Goal: Transaction & Acquisition: Purchase product/service

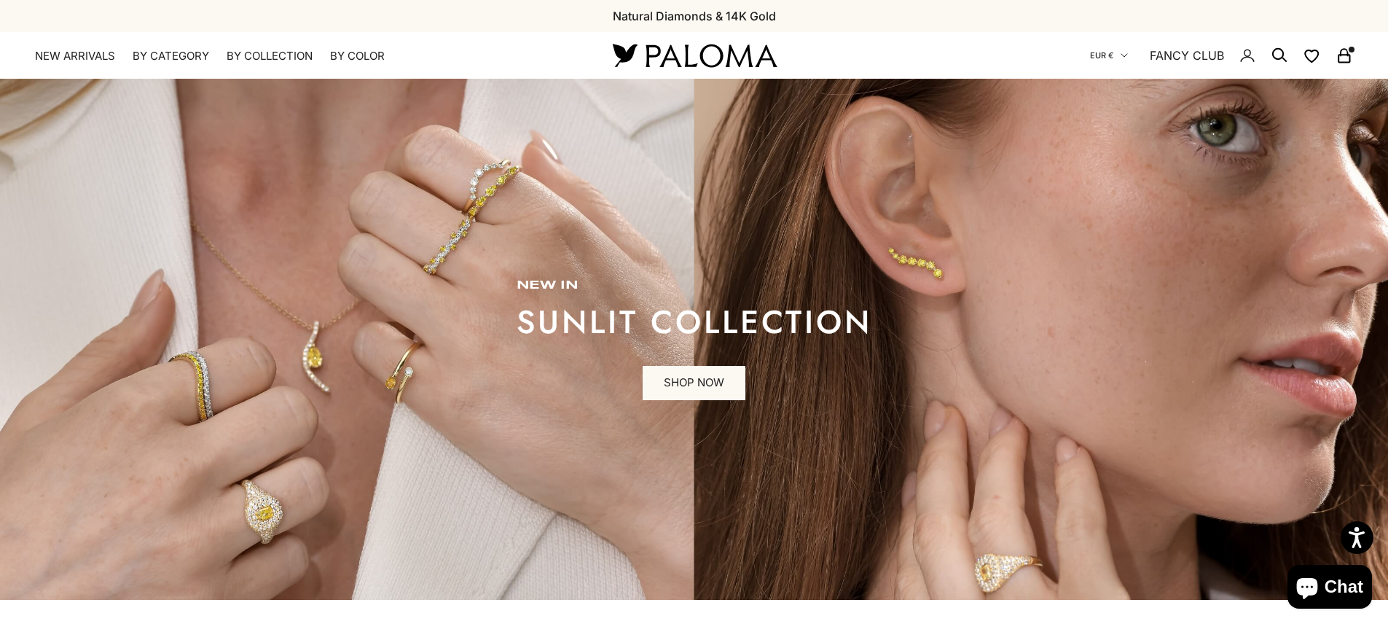
click at [1105, 55] on span "EUR €" at bounding box center [1101, 55] width 23 height 13
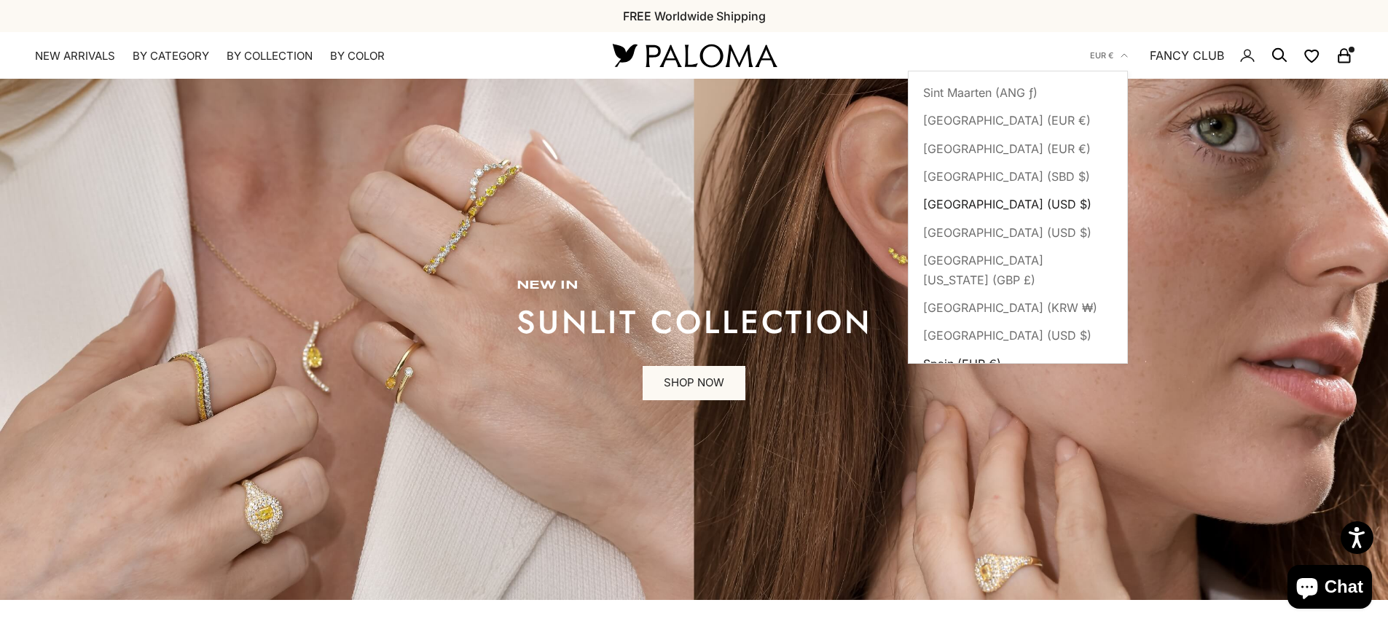
scroll to position [5271, 0]
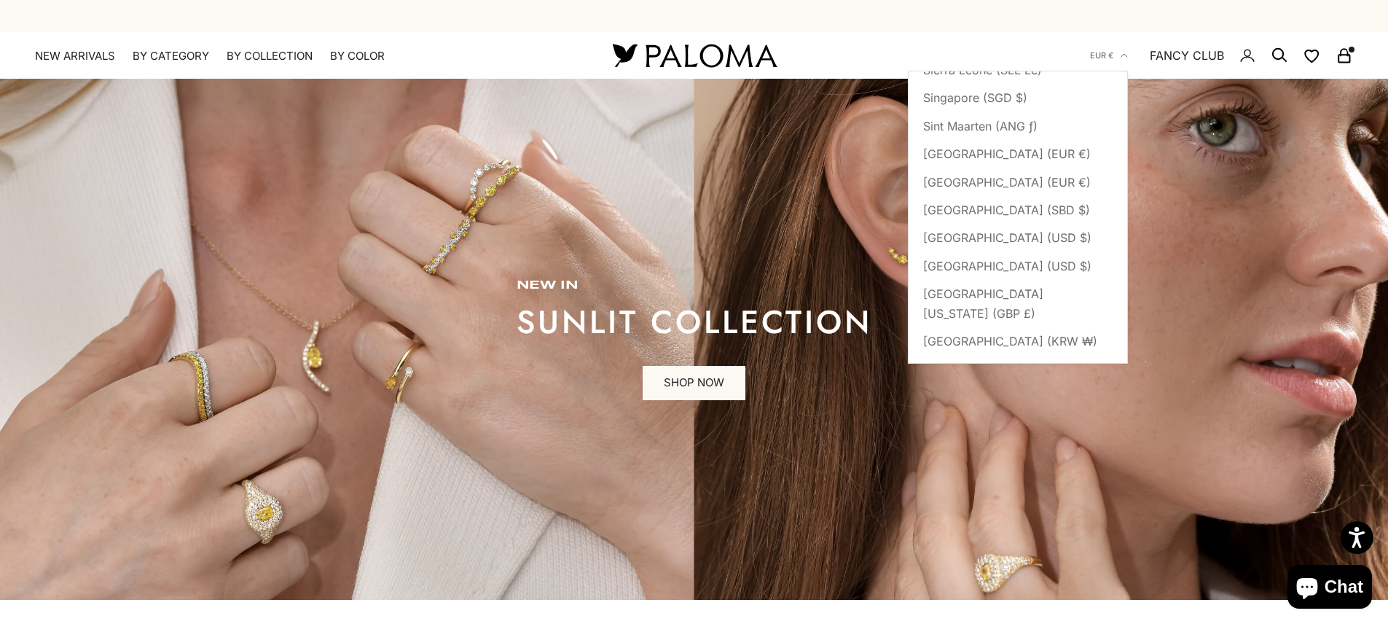
click at [983, 388] on span "Spain (EUR €)" at bounding box center [962, 397] width 78 height 19
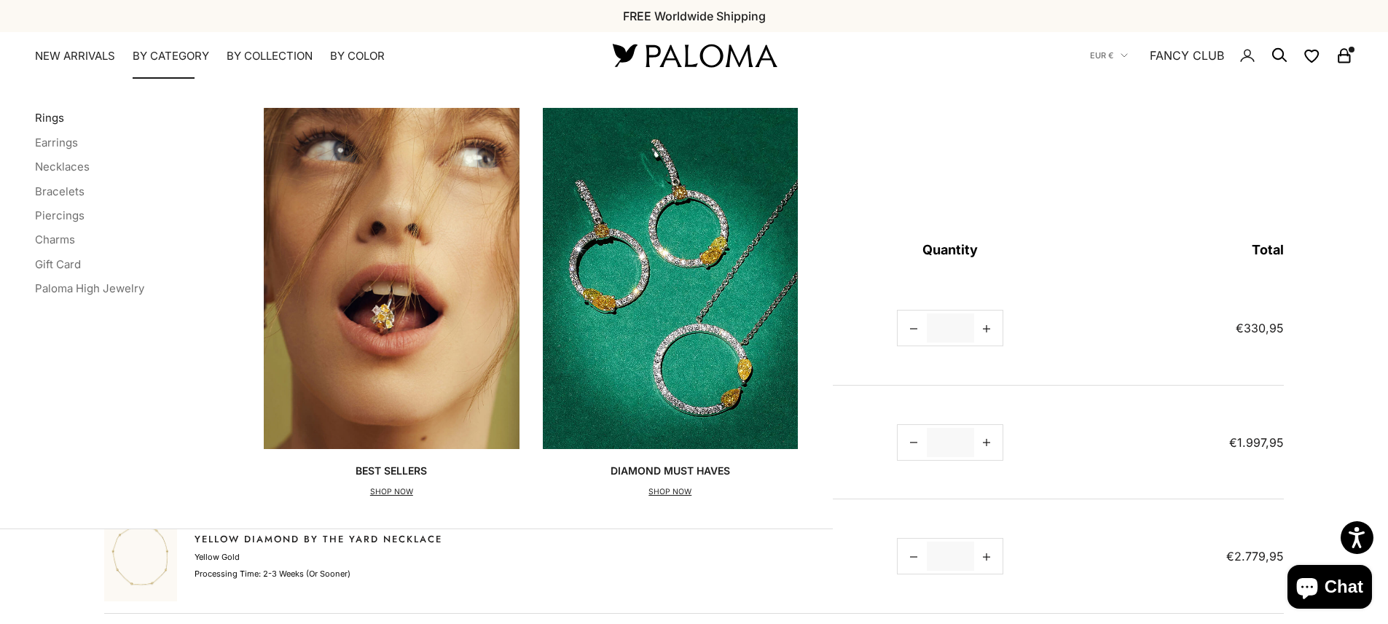
click at [61, 114] on link "Rings" at bounding box center [49, 118] width 29 height 14
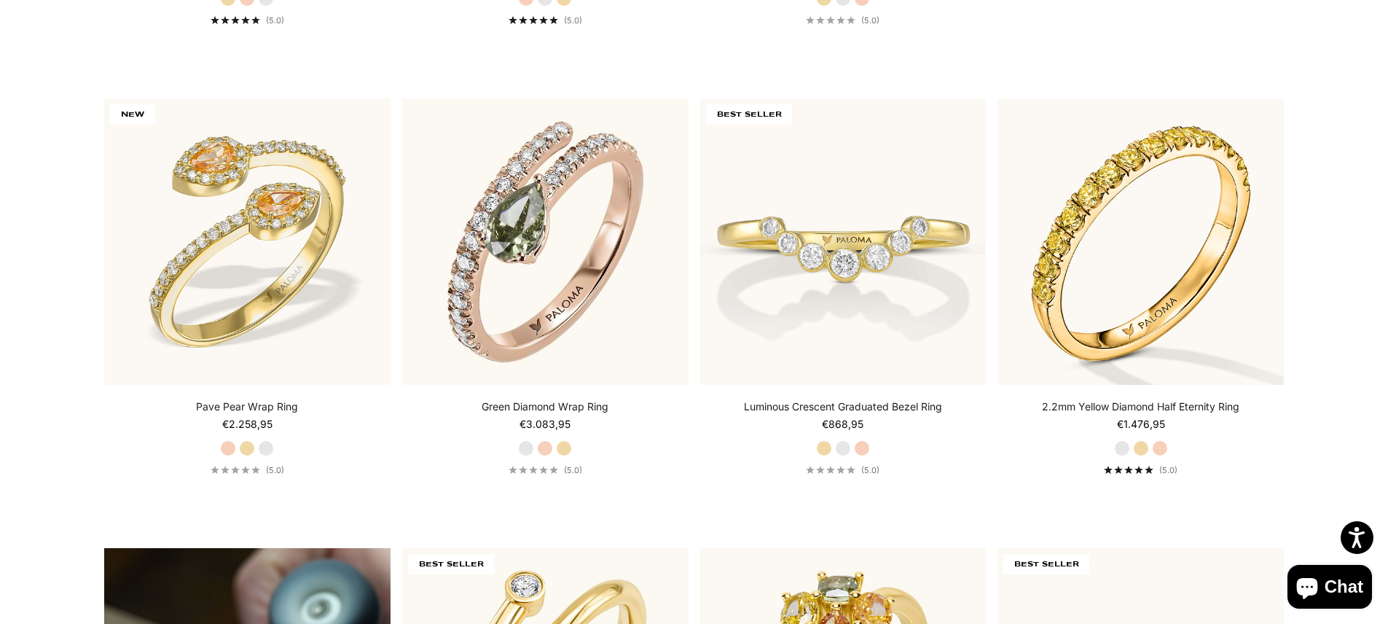
scroll to position [836, 0]
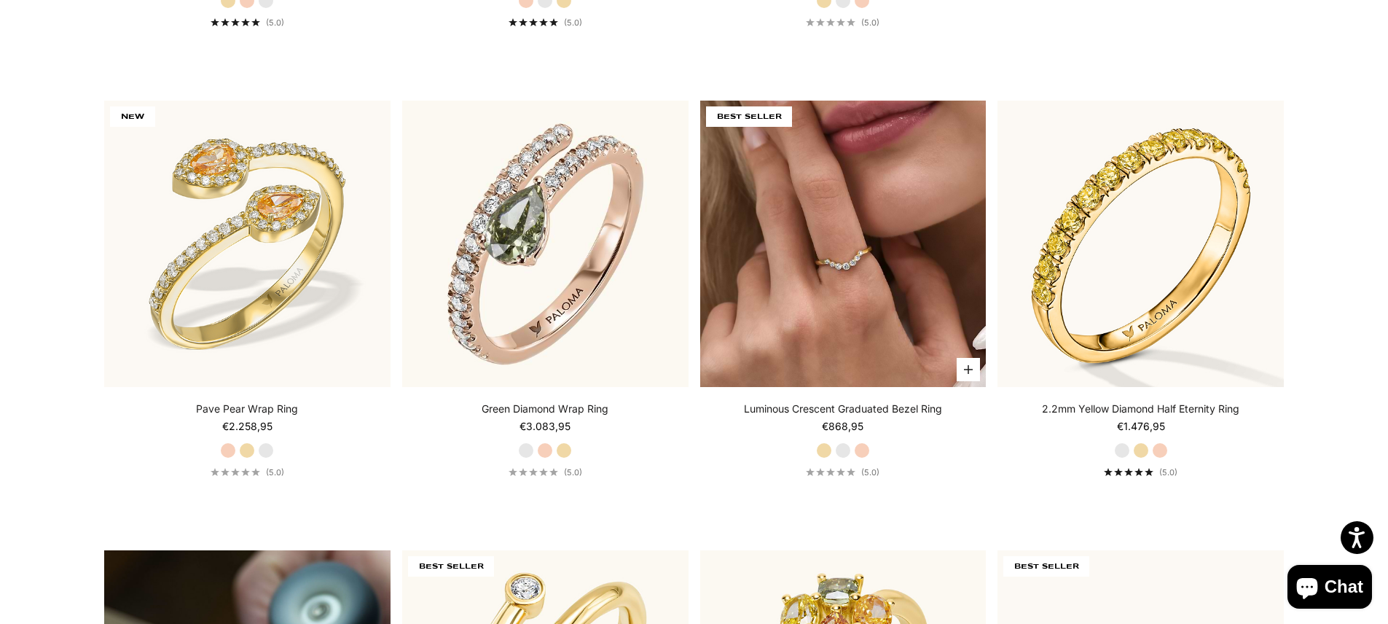
click at [908, 298] on img at bounding box center [843, 244] width 286 height 286
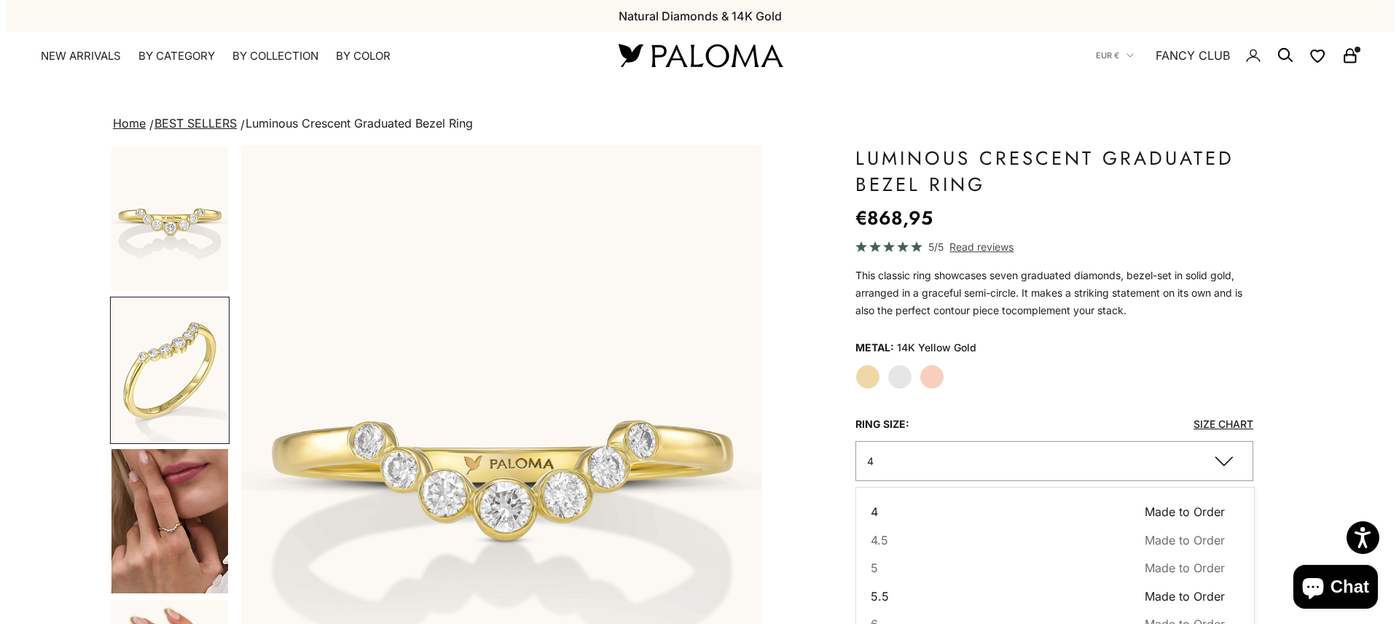
scroll to position [0, 538]
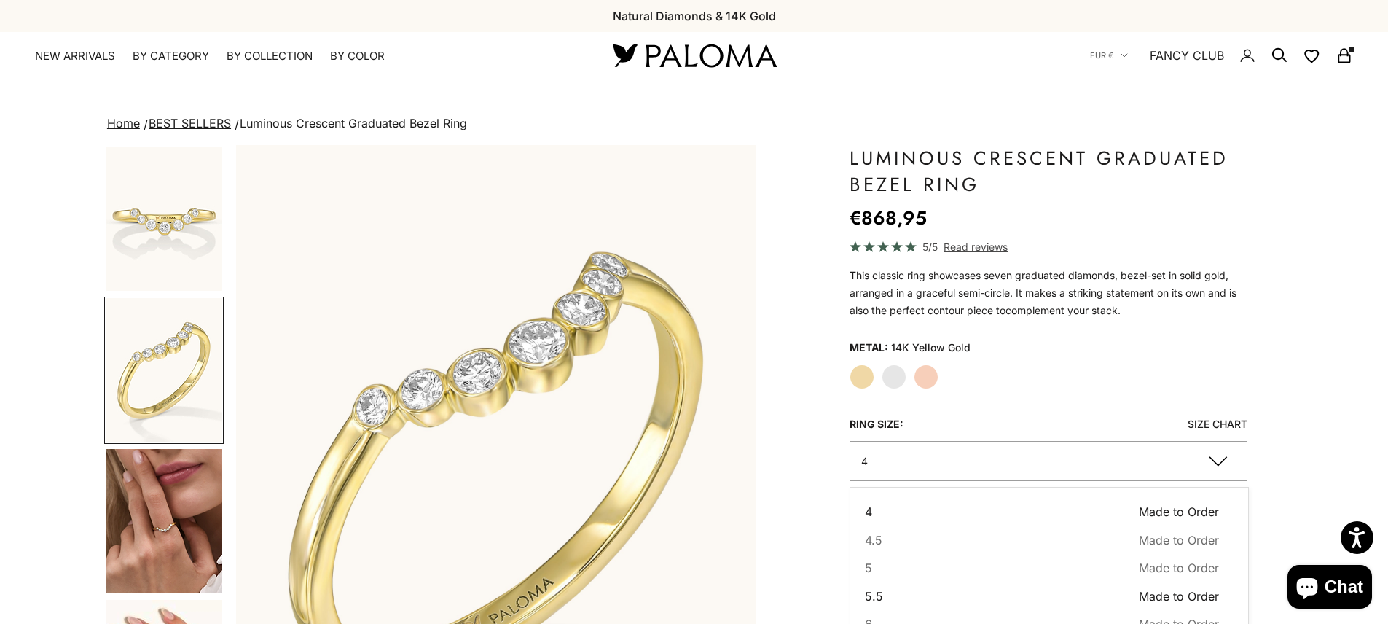
click at [888, 588] on button "5.5 Made to Order Sold out" at bounding box center [1042, 595] width 355 height 19
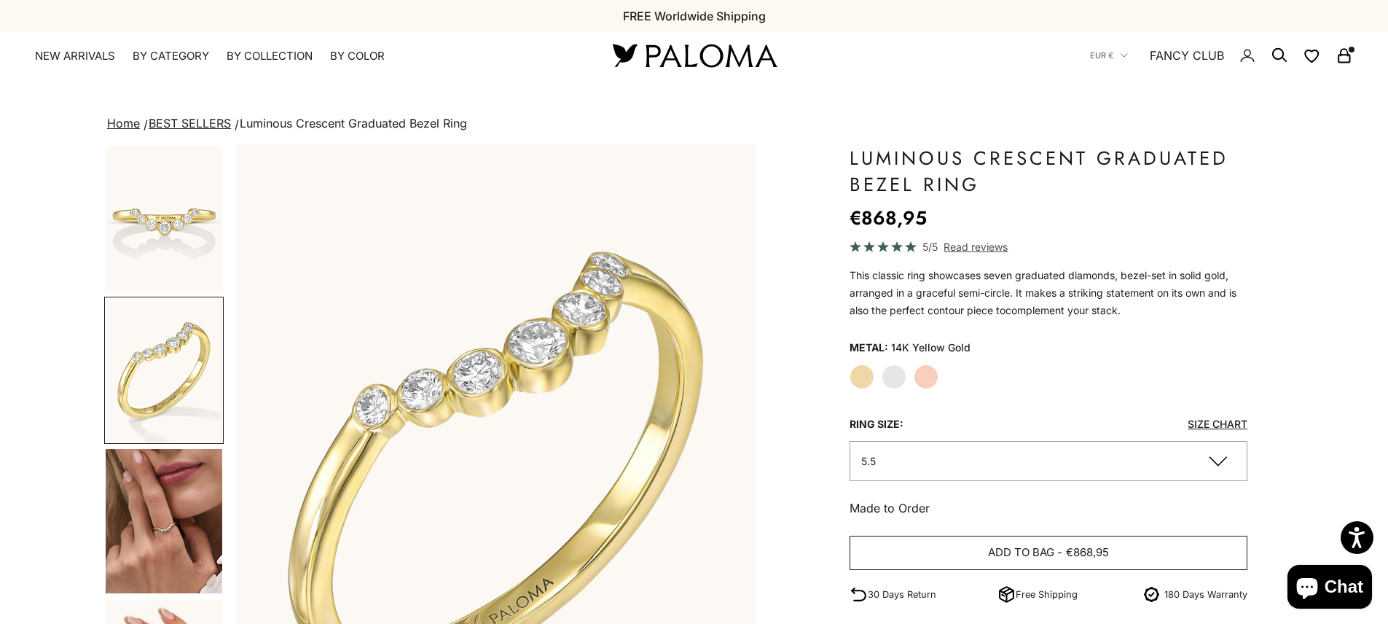
click at [905, 553] on button "Add to bag - €868,95" at bounding box center [1048, 552] width 398 height 35
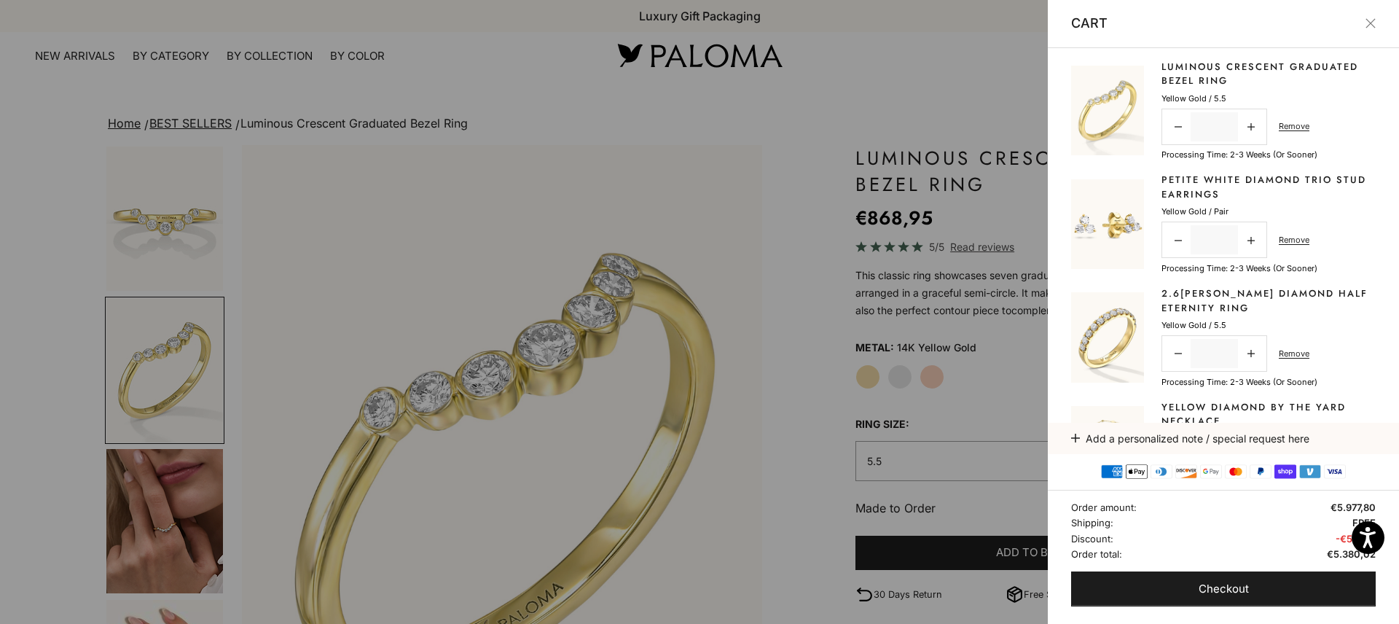
scroll to position [0, 543]
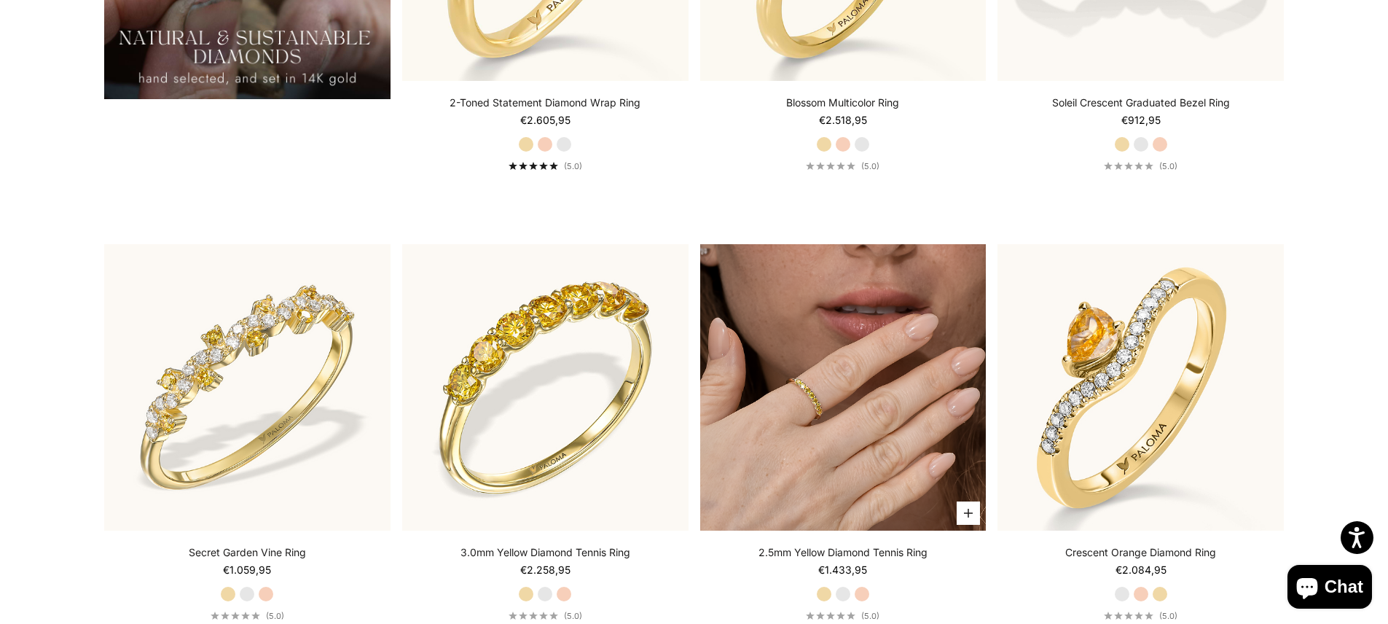
scroll to position [1603, 0]
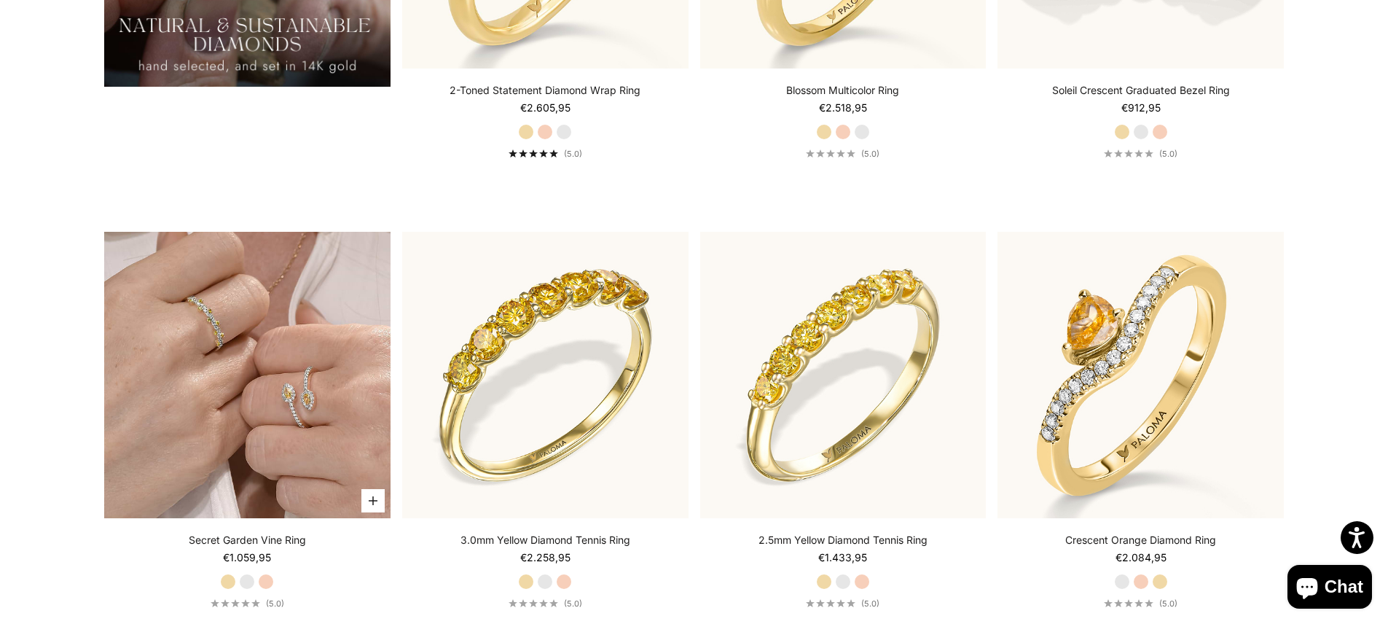
click at [282, 302] on img at bounding box center [247, 375] width 286 height 286
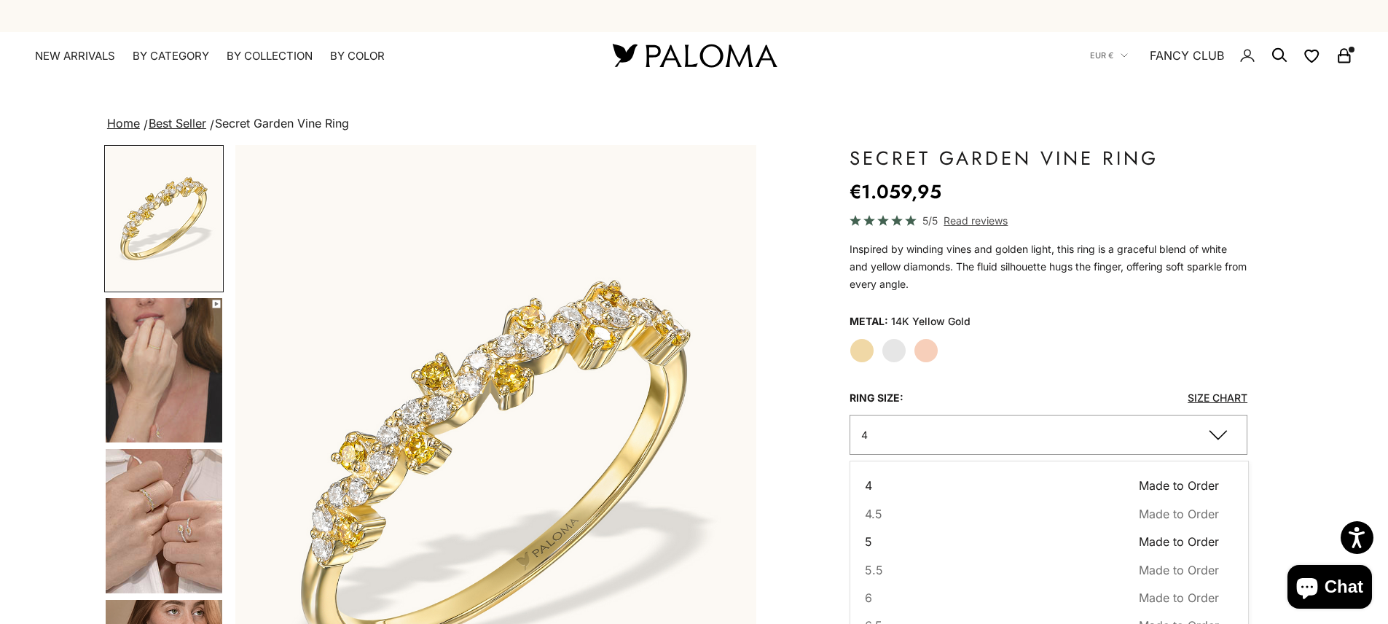
click at [877, 542] on button "5 Made to Order Sold out" at bounding box center [1042, 541] width 355 height 19
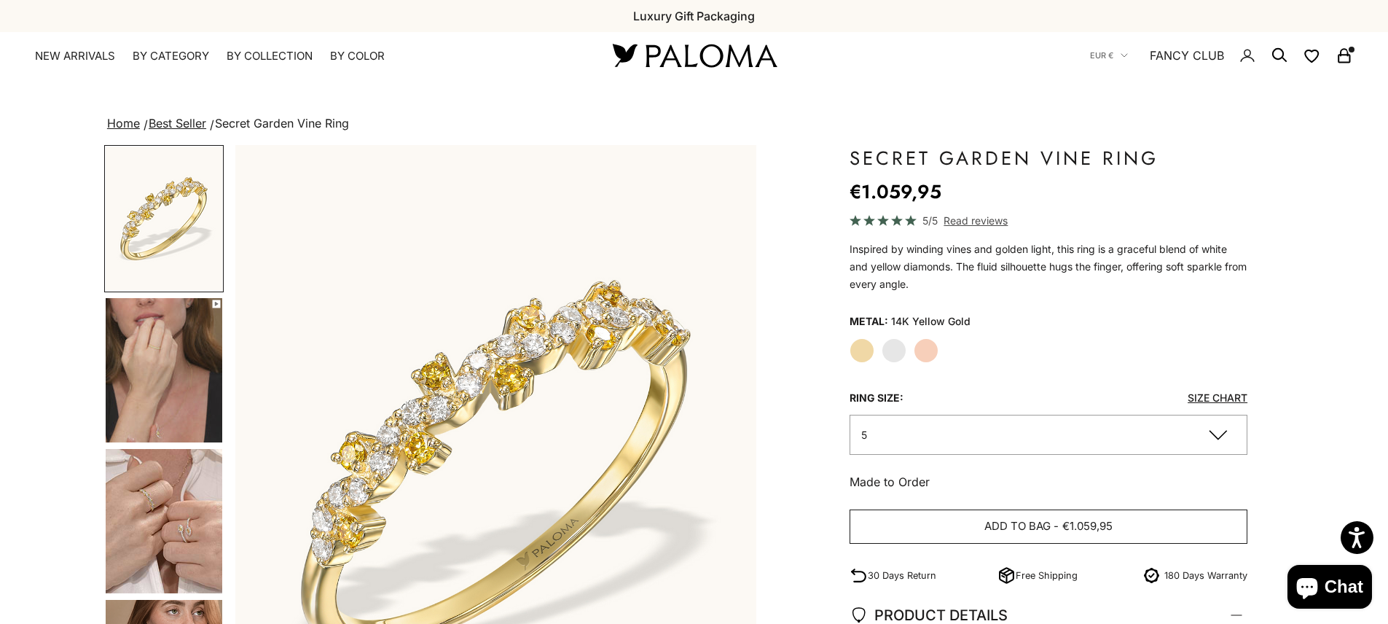
click at [938, 516] on button "Add to bag - €1.059,95" at bounding box center [1048, 526] width 398 height 35
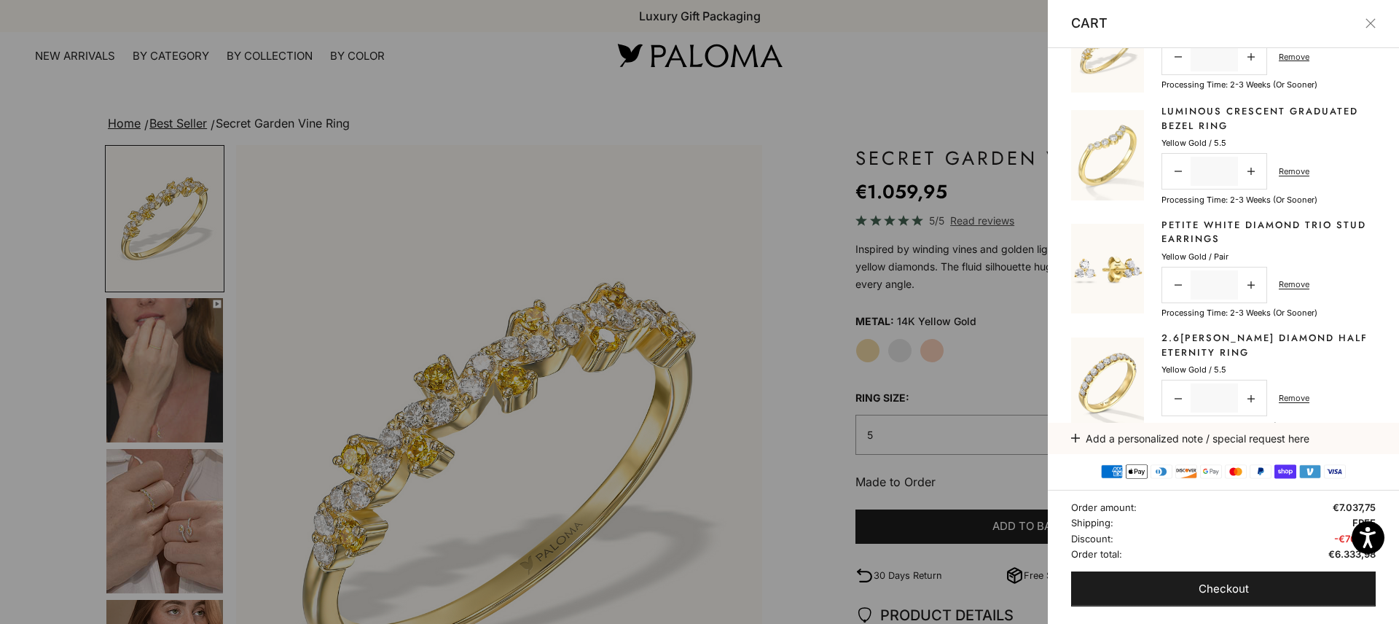
scroll to position [74, 0]
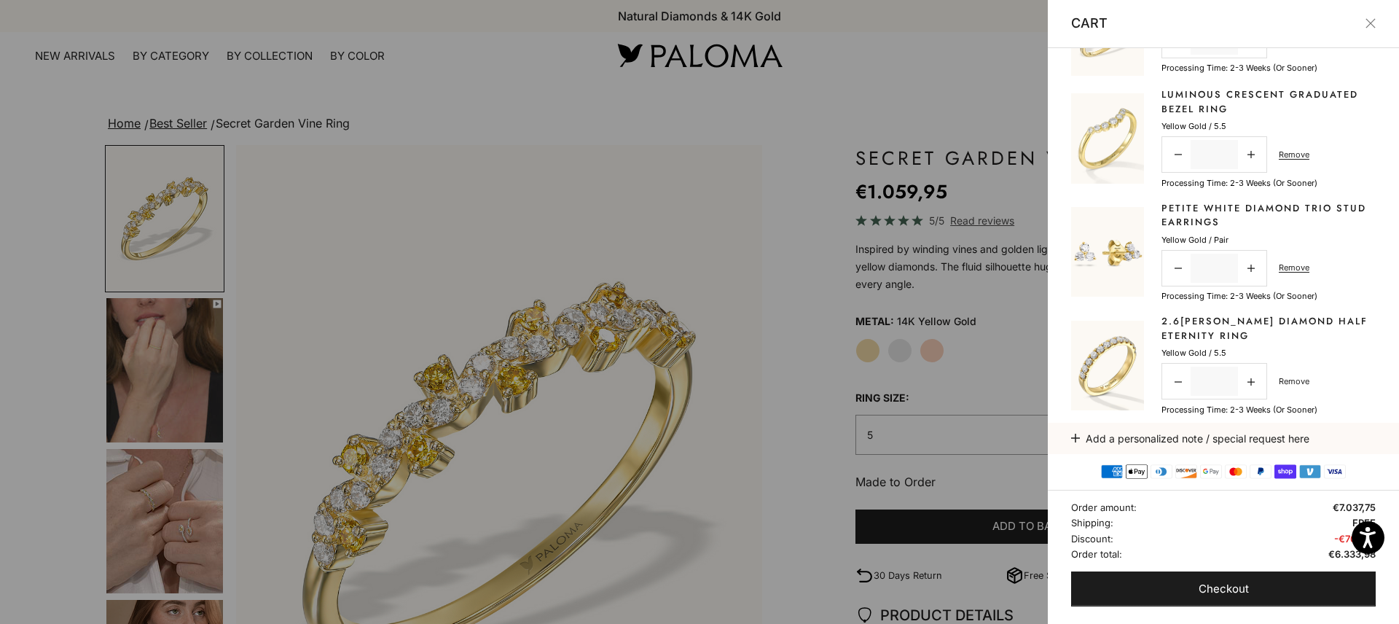
click at [1284, 384] on link "Remove" at bounding box center [1293, 380] width 31 height 13
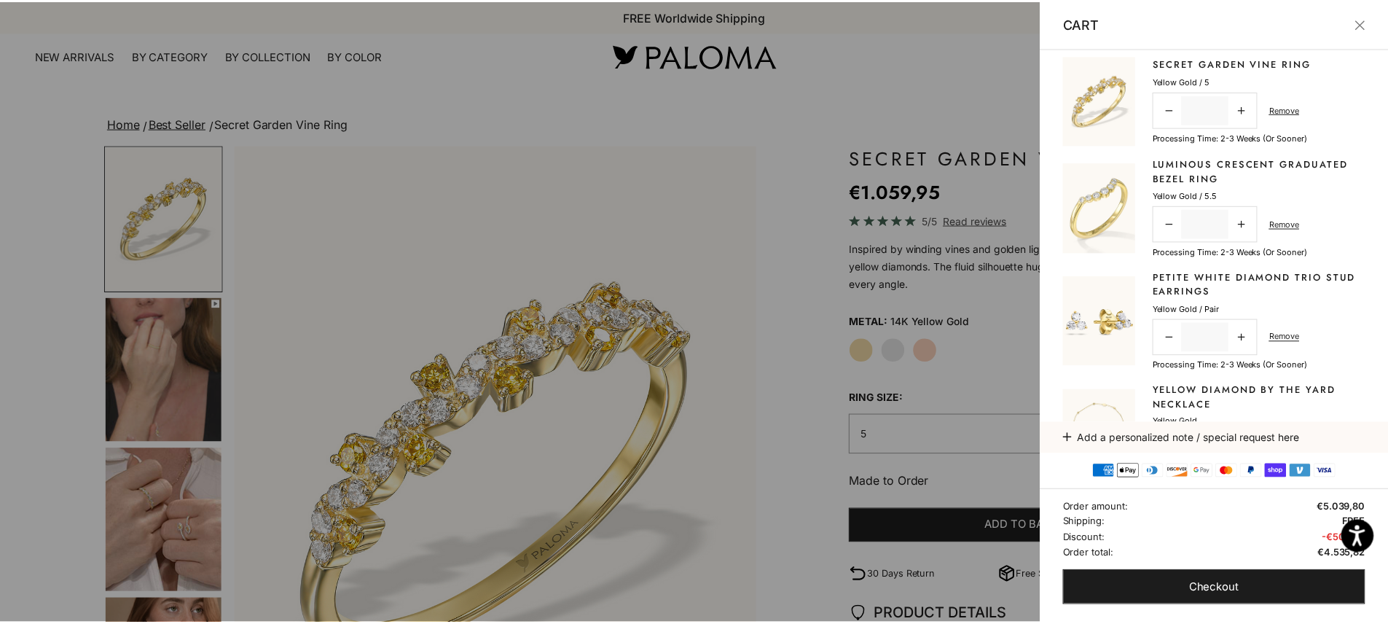
scroll to position [0, 0]
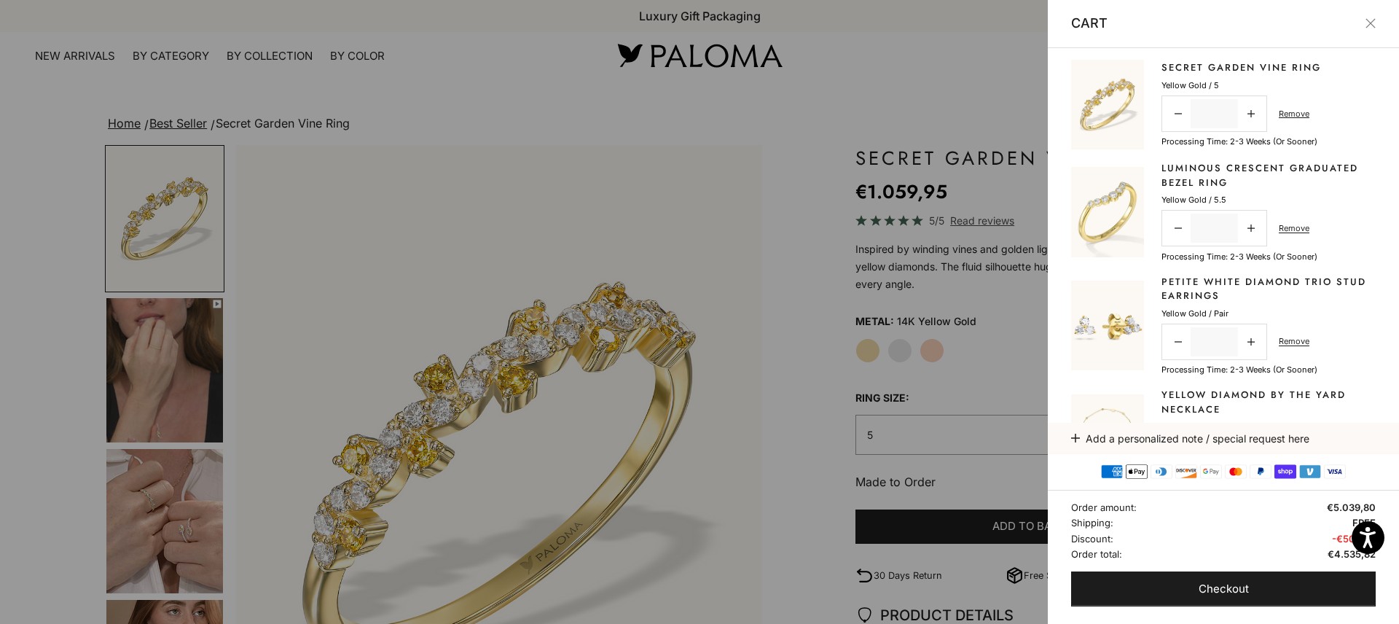
click at [1365, 20] on button "Close" at bounding box center [1370, 23] width 10 height 10
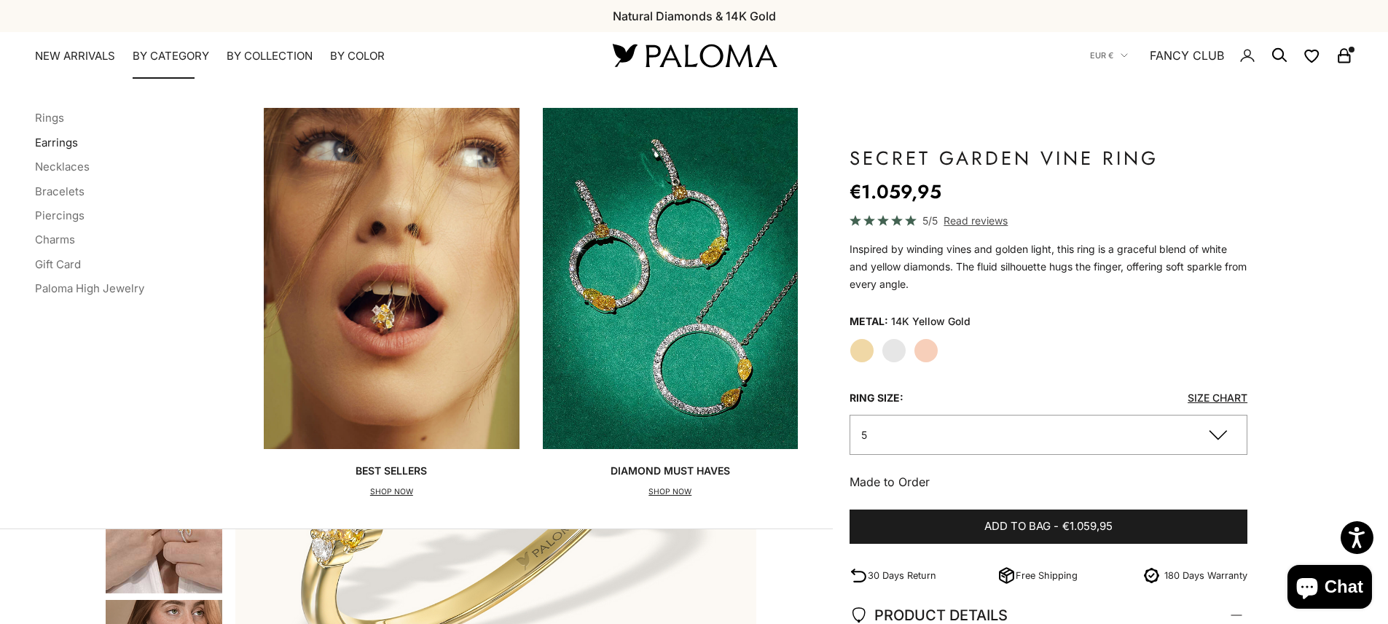
click at [50, 142] on link "Earrings" at bounding box center [56, 142] width 43 height 14
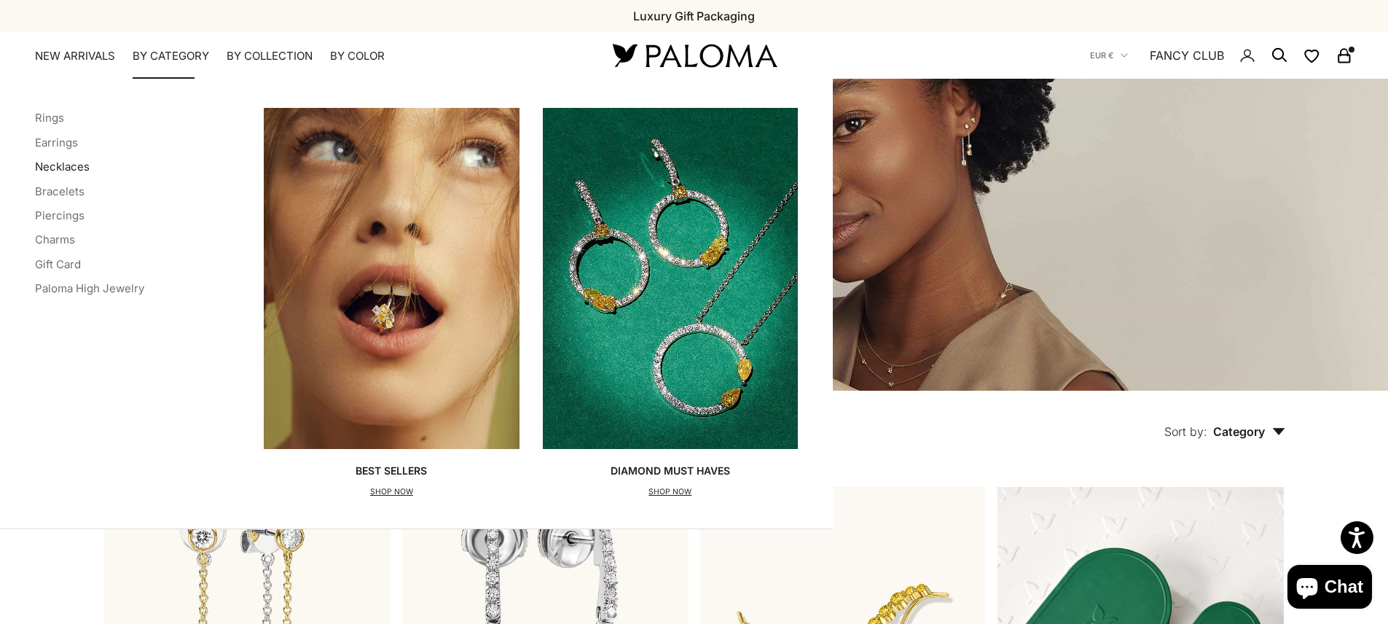
click at [68, 165] on link "Necklaces" at bounding box center [62, 167] width 55 height 14
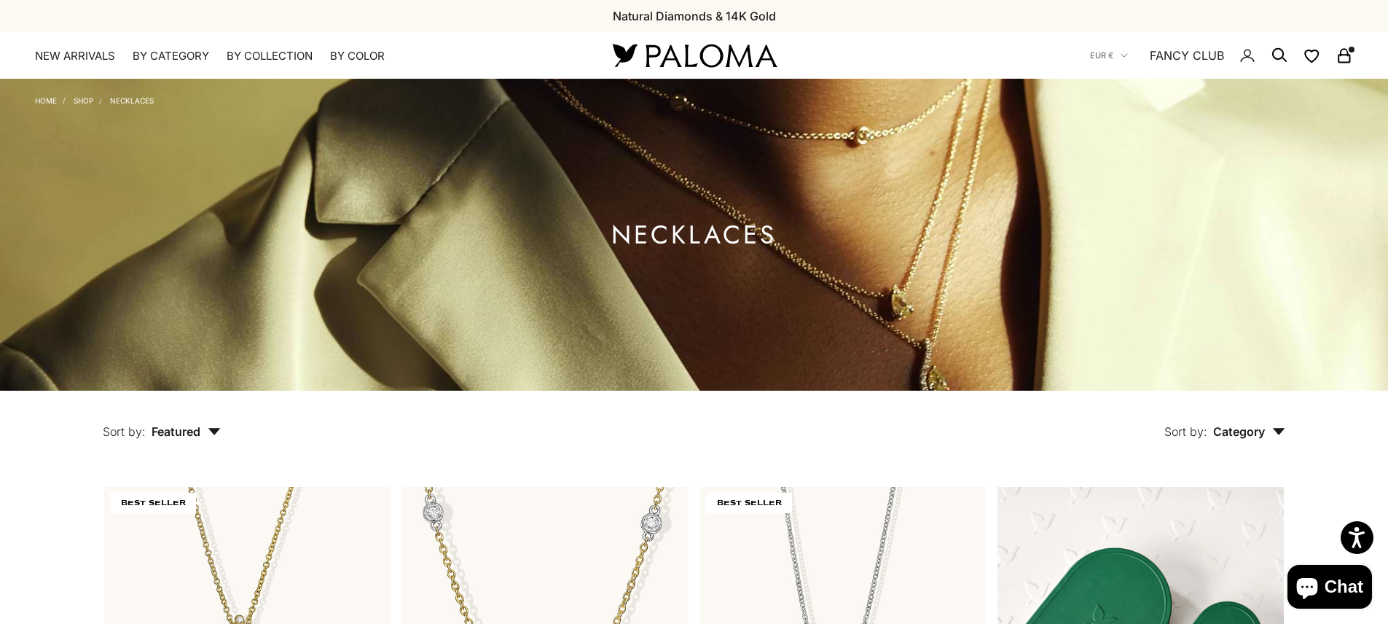
click at [1343, 55] on rect "Secondary navigation" at bounding box center [1343, 58] width 11 height 7
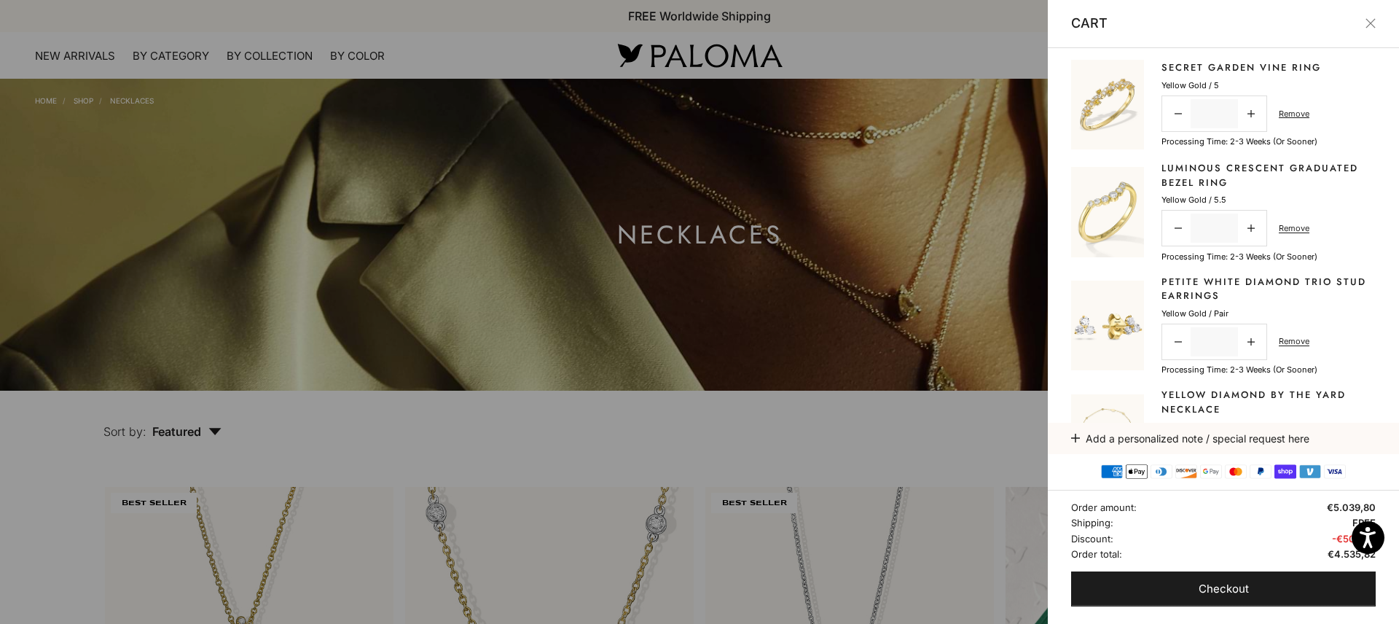
scroll to position [224, 0]
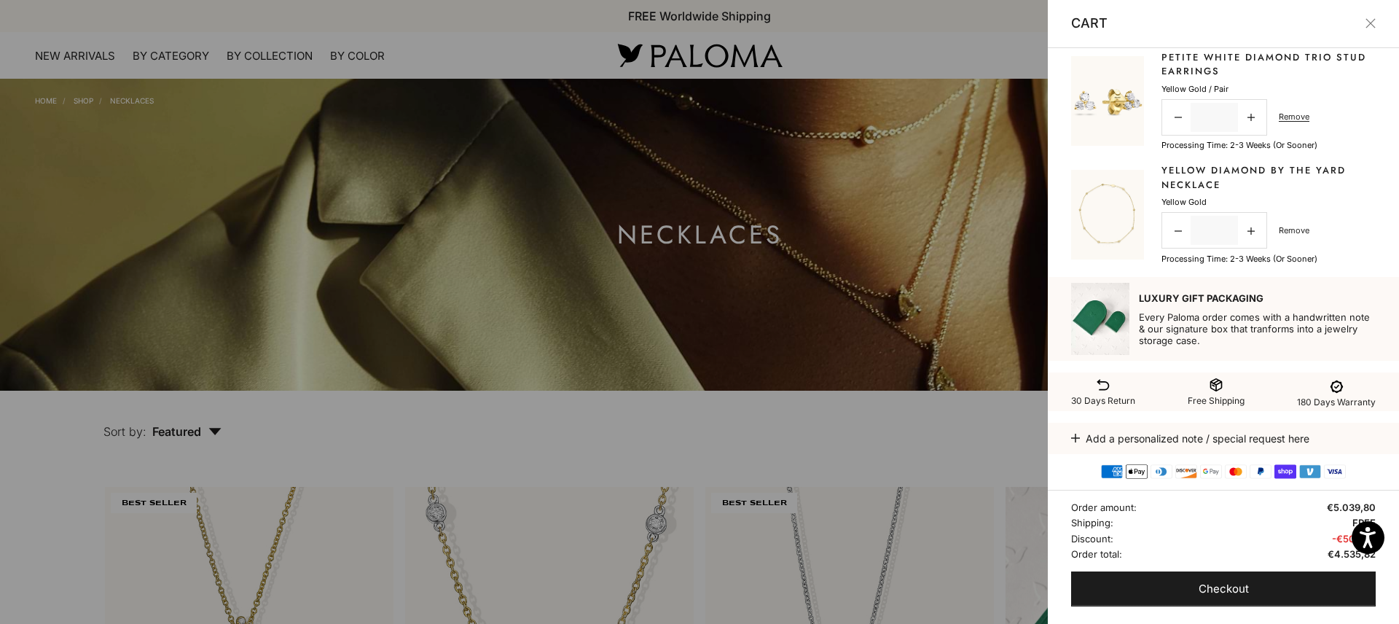
click at [1285, 228] on link "Remove" at bounding box center [1293, 230] width 31 height 13
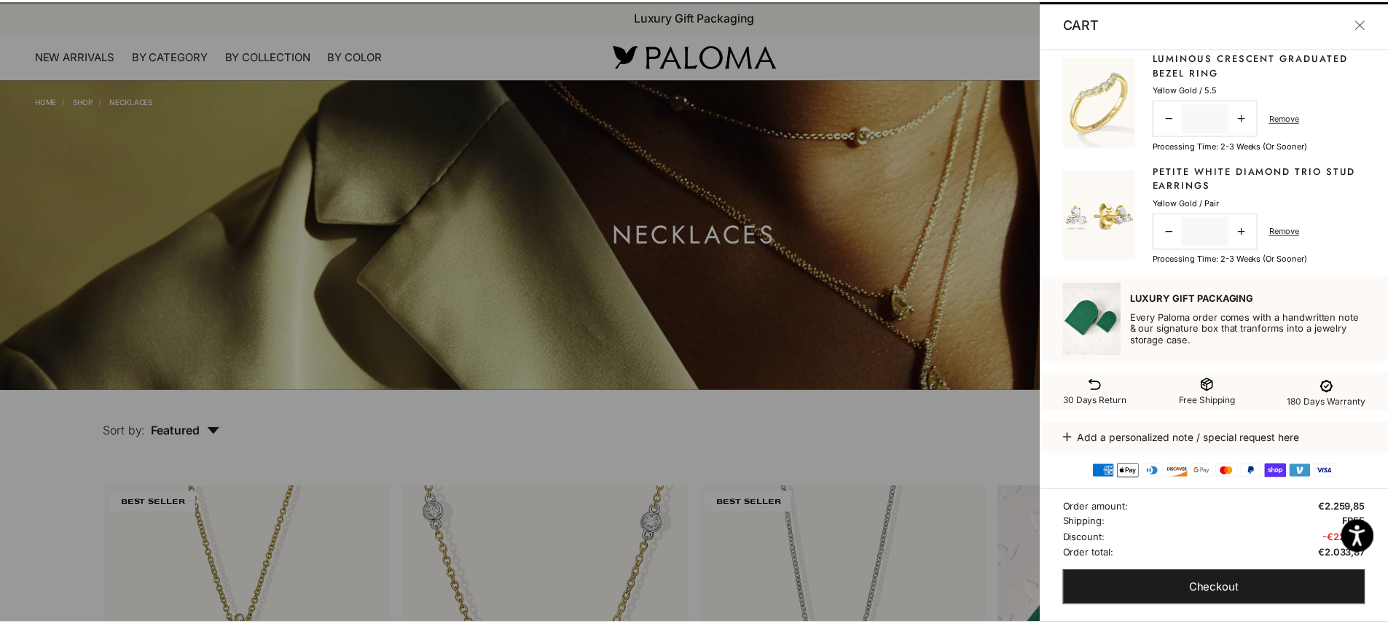
scroll to position [111, 0]
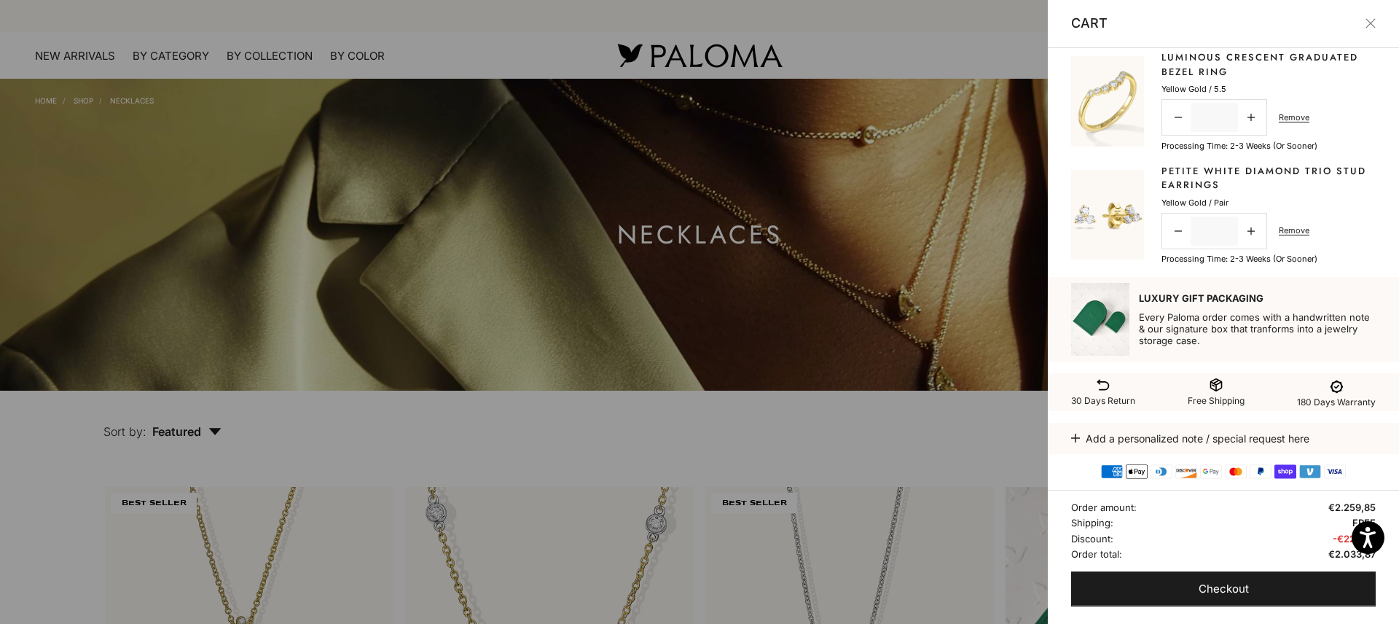
click at [1368, 18] on button "Close" at bounding box center [1370, 23] width 10 height 10
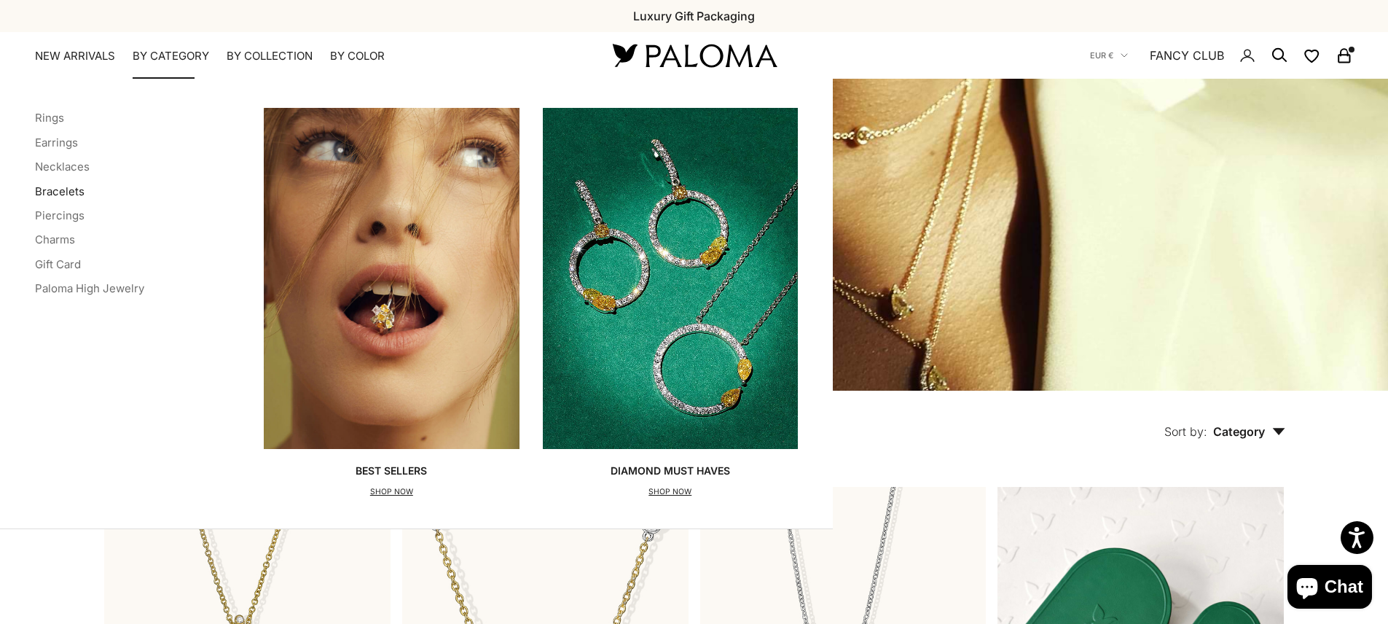
click at [55, 194] on link "Bracelets" at bounding box center [60, 191] width 50 height 14
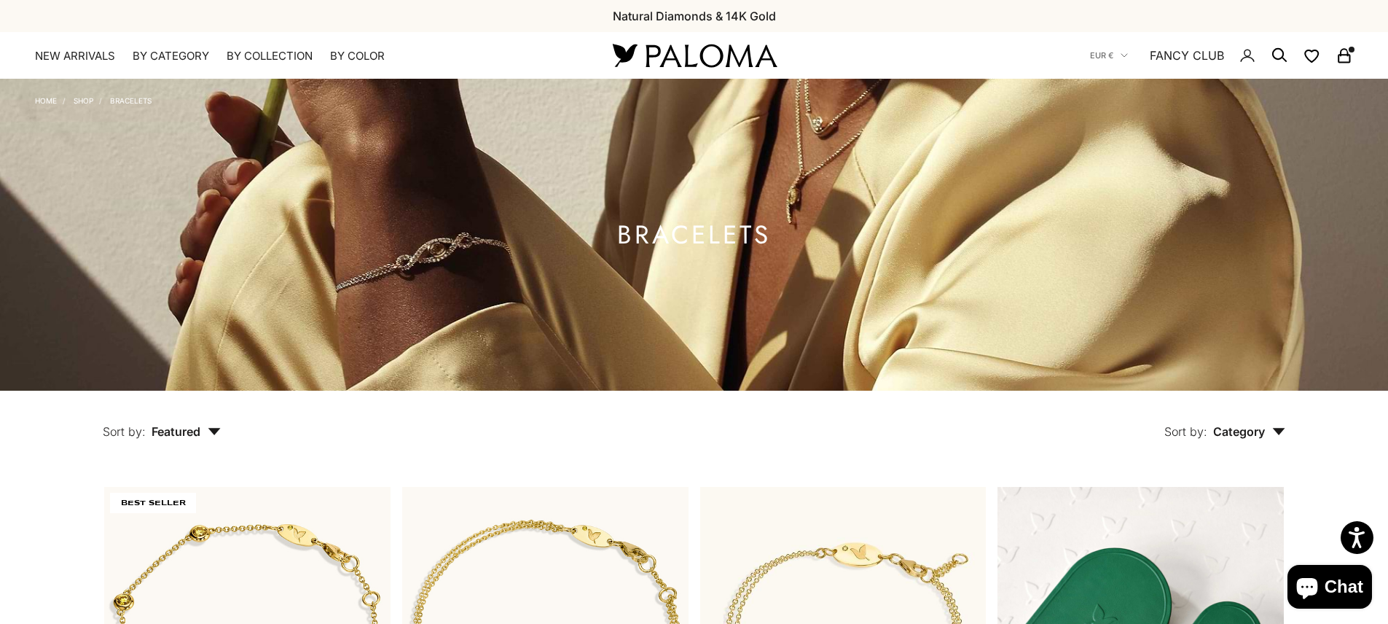
click at [1343, 55] on rect "Secondary navigation" at bounding box center [1343, 58] width 11 height 7
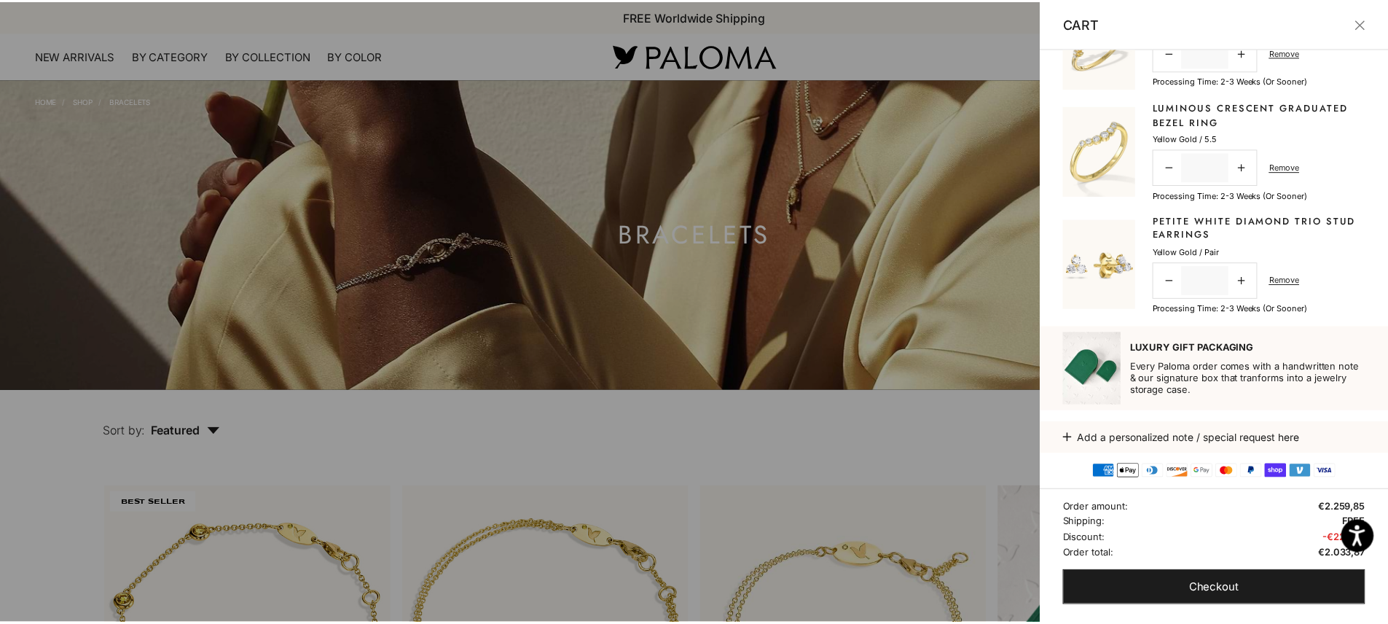
scroll to position [83, 0]
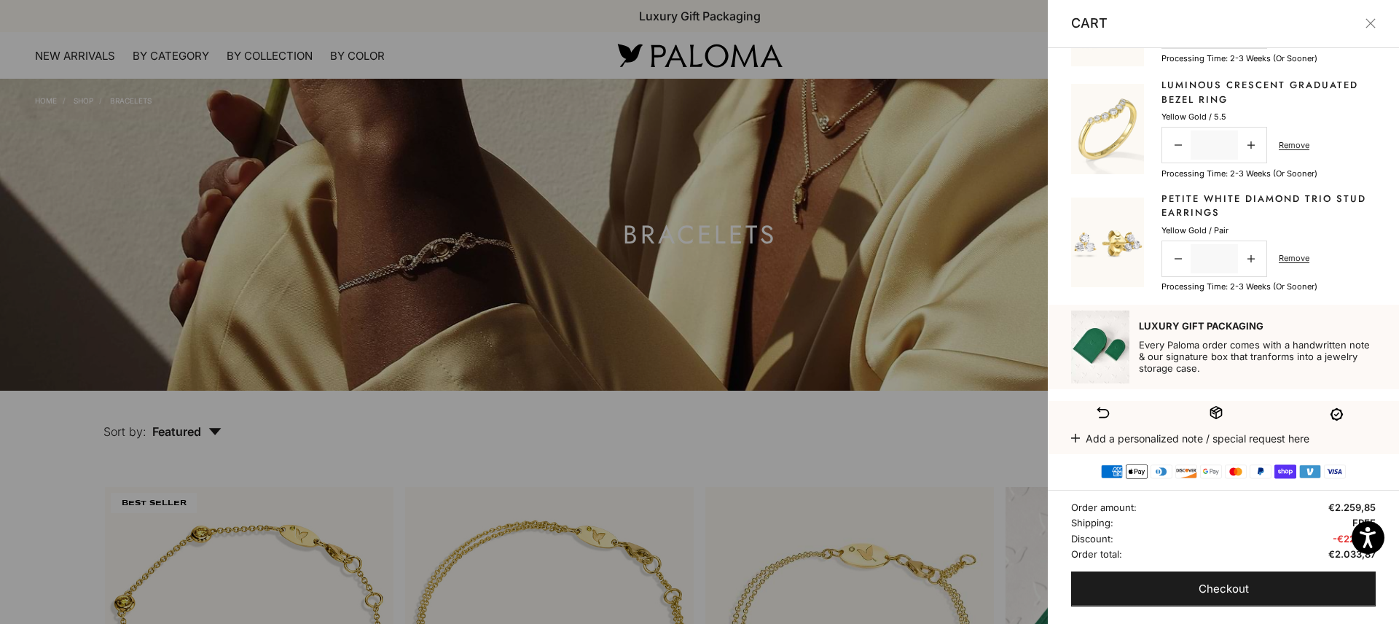
click at [1372, 21] on button "Close" at bounding box center [1370, 23] width 10 height 10
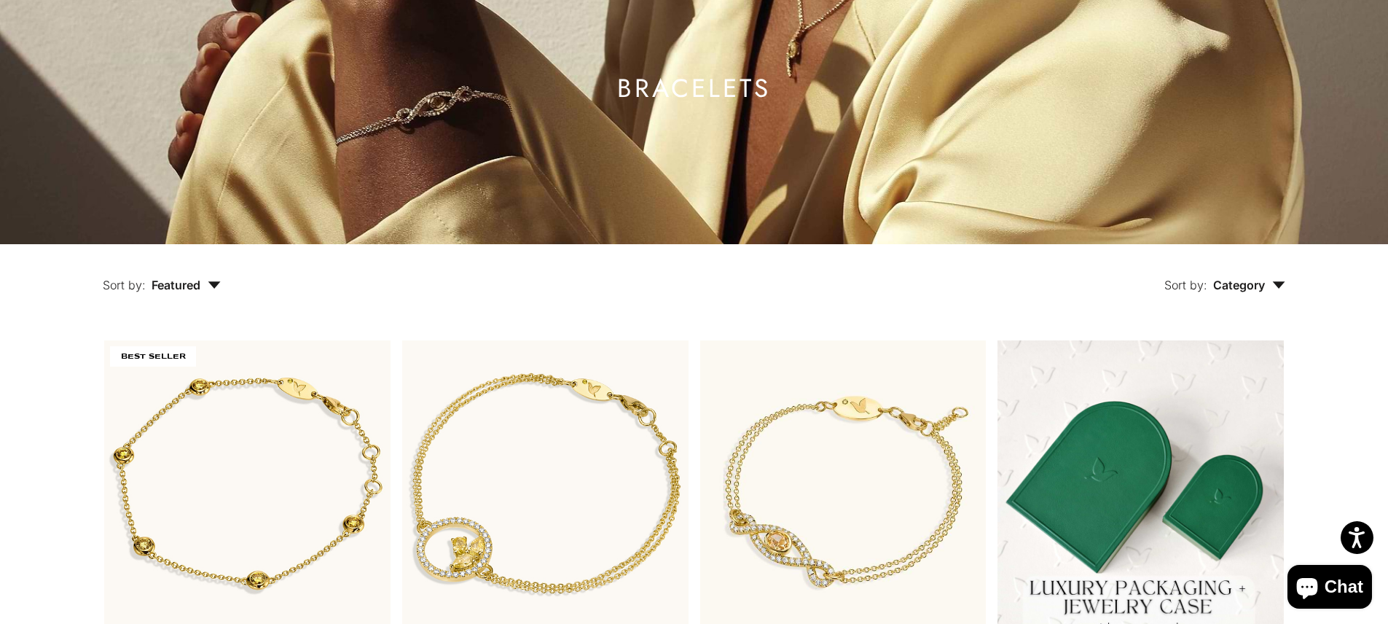
scroll to position [0, 0]
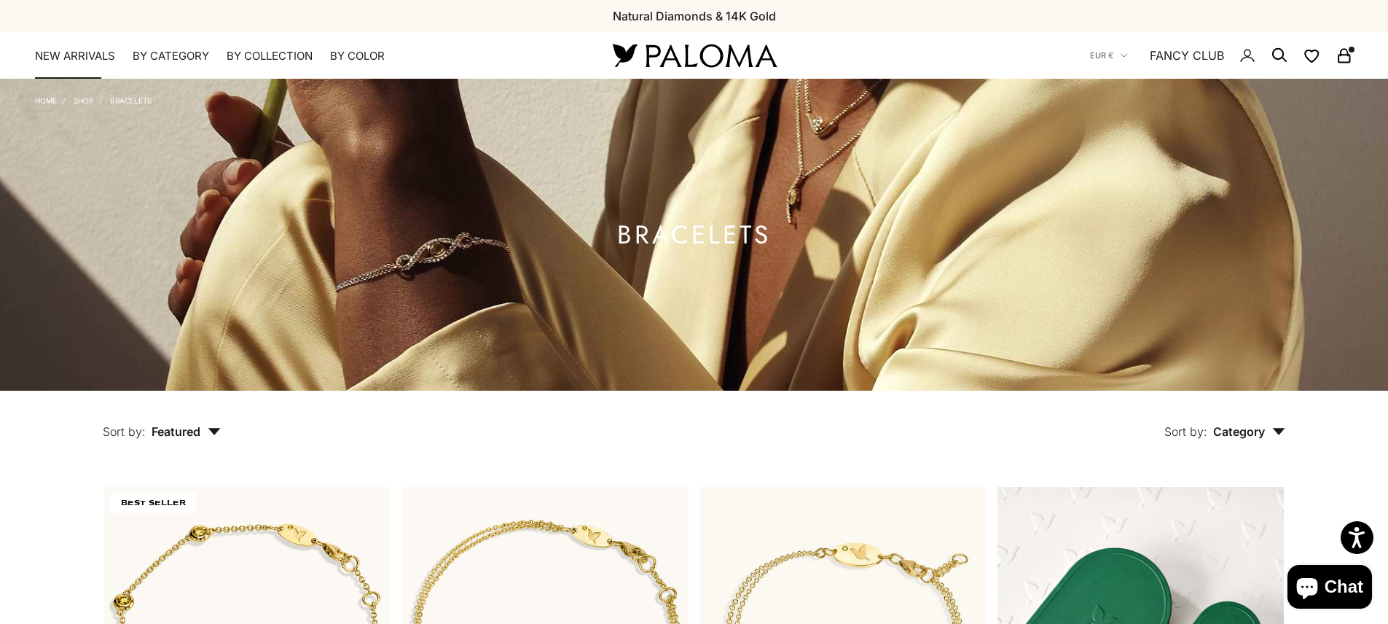
click at [55, 62] on link "NEW ARRIVALS" at bounding box center [75, 56] width 80 height 15
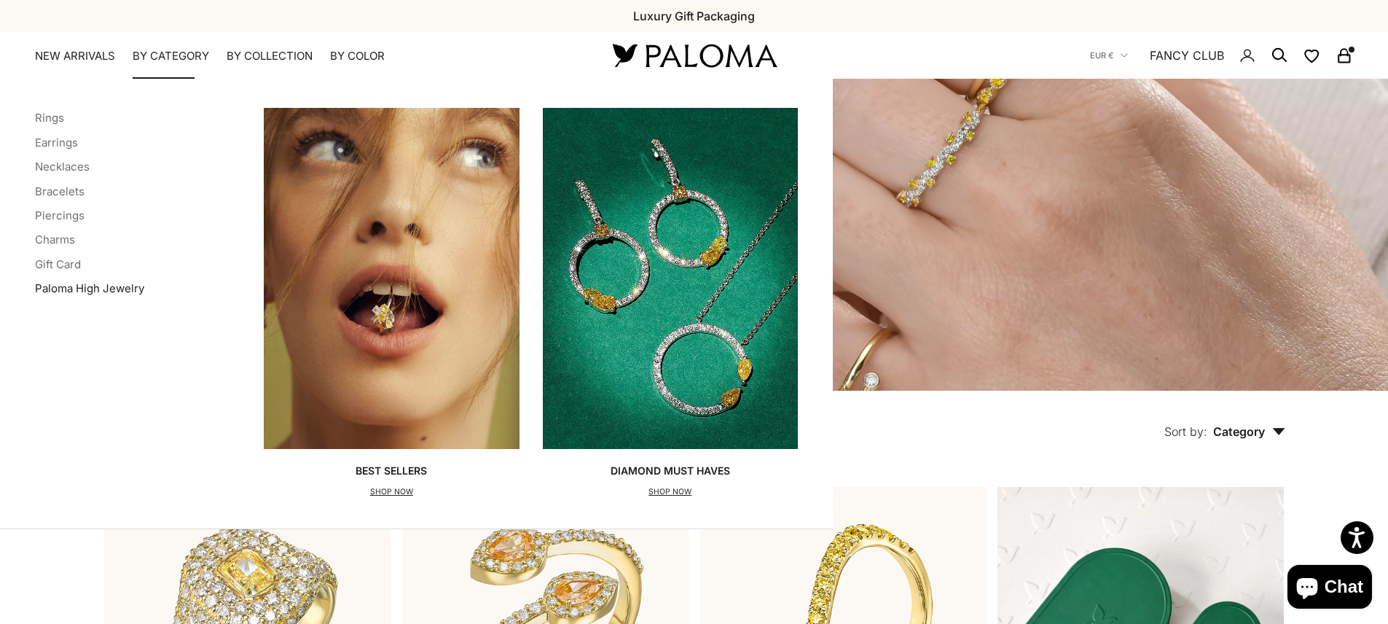
click at [74, 291] on link "Paloma High Jewelry" at bounding box center [89, 288] width 109 height 14
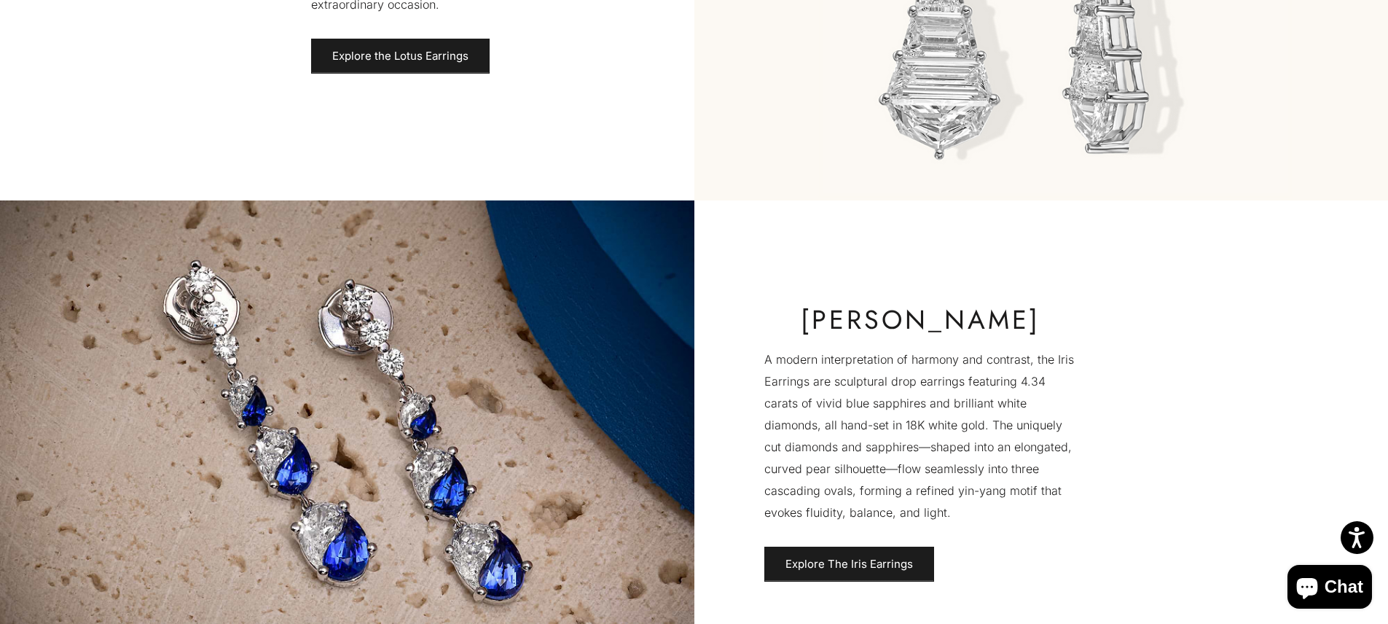
scroll to position [1750, 0]
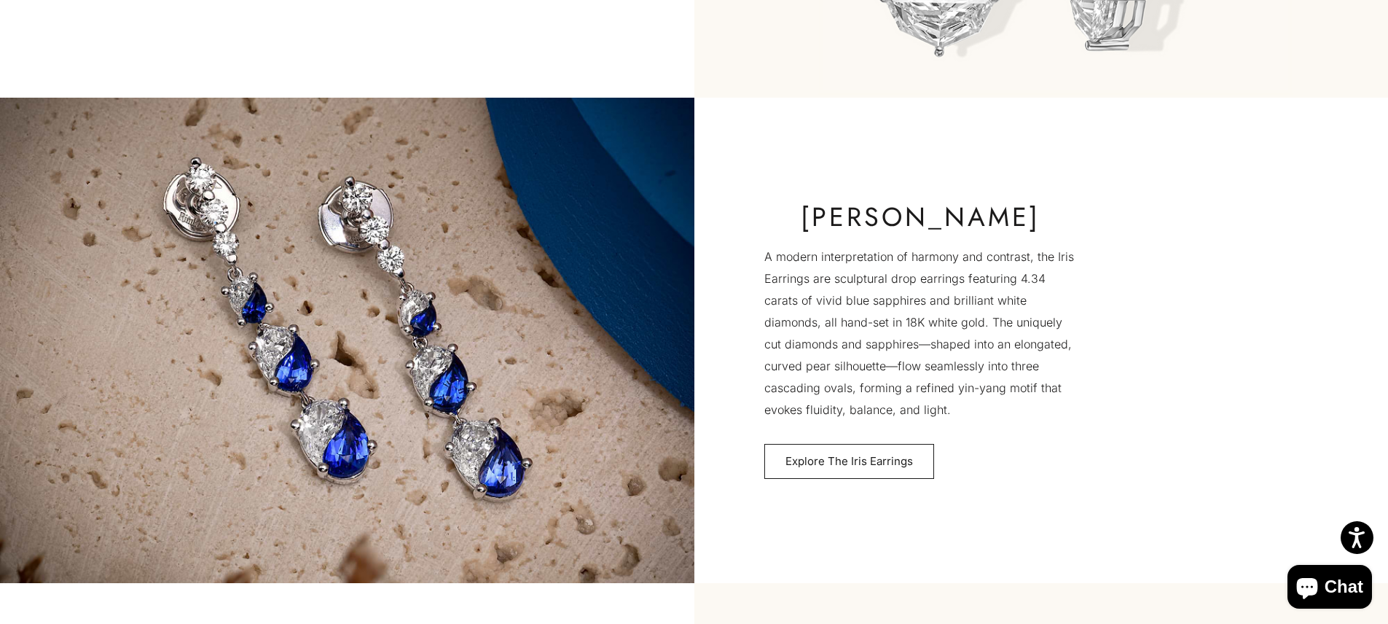
click at [842, 455] on link "Explore The Iris Earrings" at bounding box center [849, 461] width 170 height 35
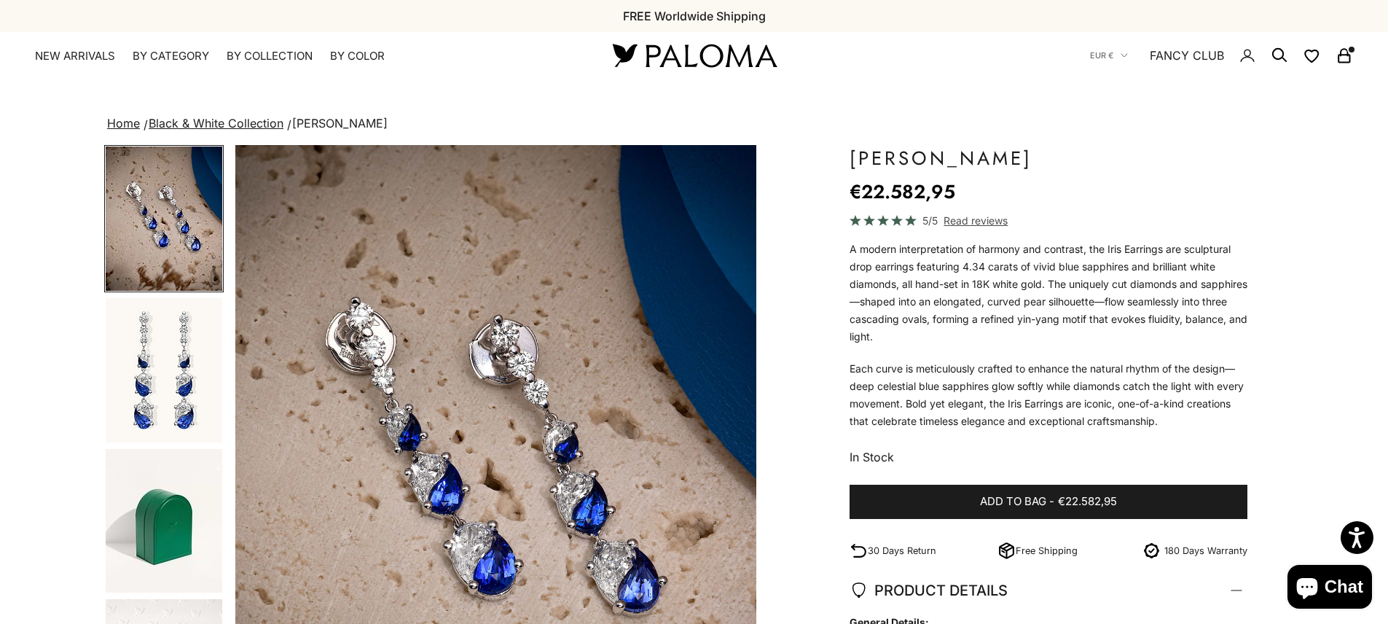
click at [718, 54] on img at bounding box center [694, 55] width 175 height 31
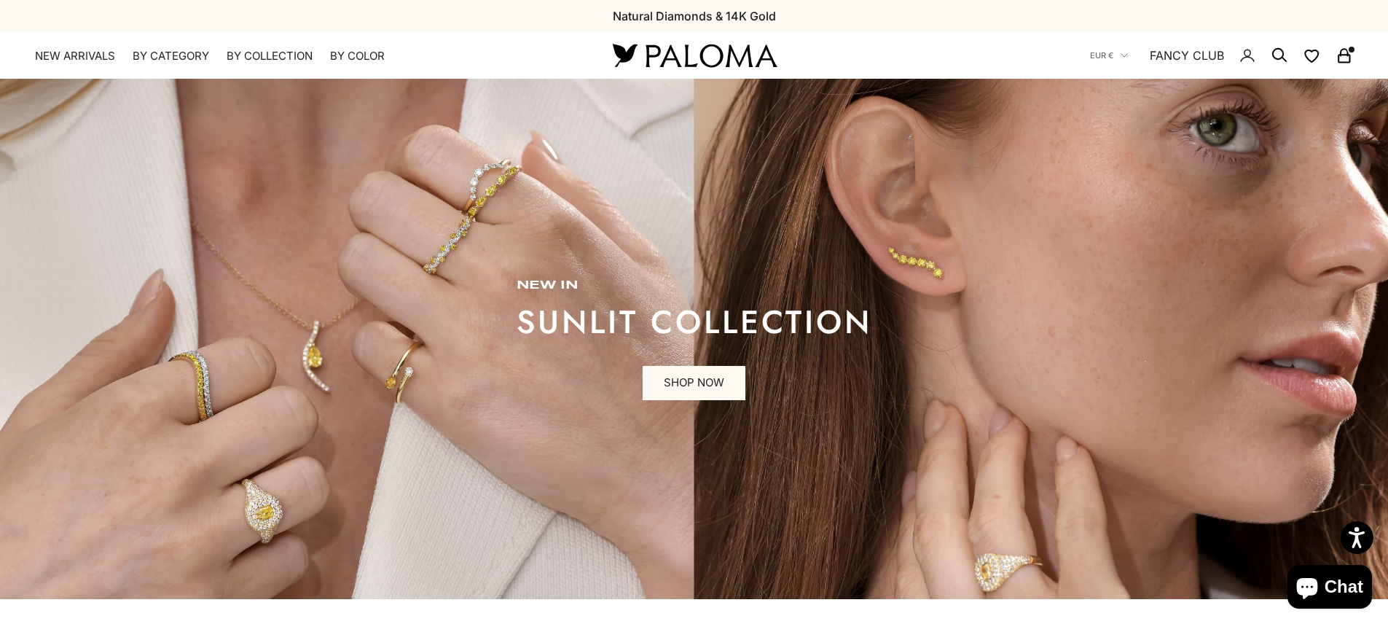
click at [1348, 53] on icon "Secondary navigation" at bounding box center [1343, 53] width 7 height 7
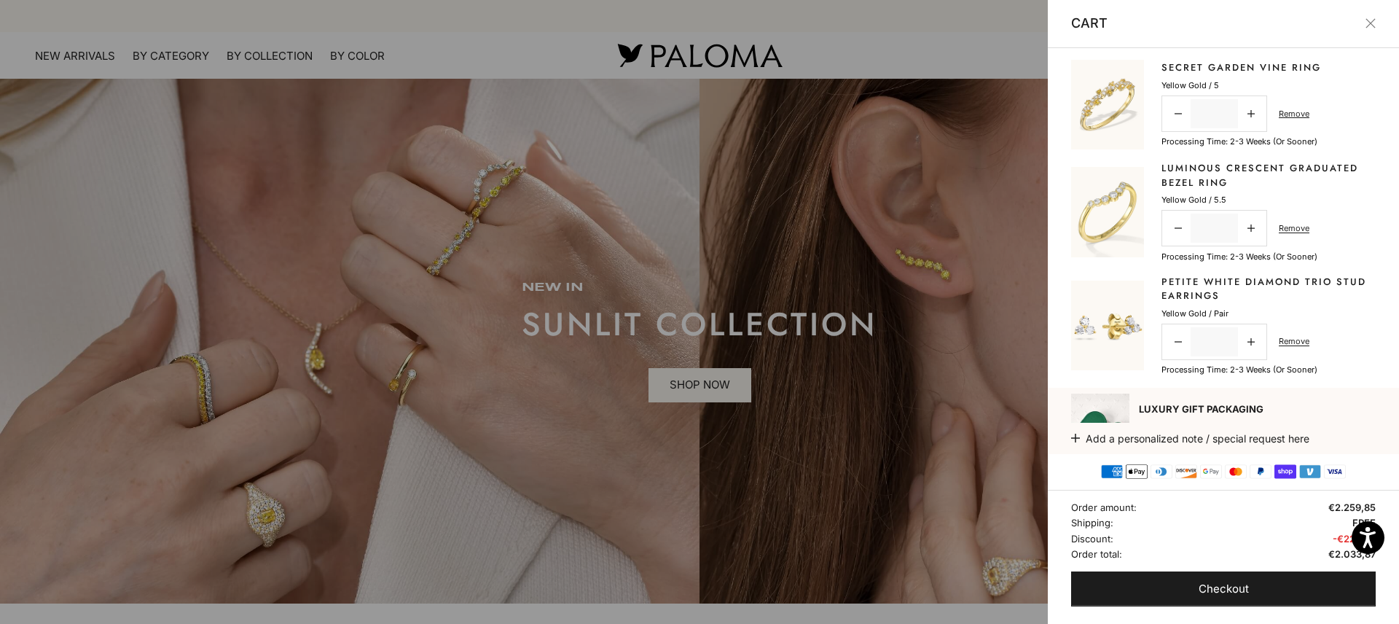
click at [1371, 20] on button "Close" at bounding box center [1370, 23] width 10 height 10
